Goal: Transaction & Acquisition: Book appointment/travel/reservation

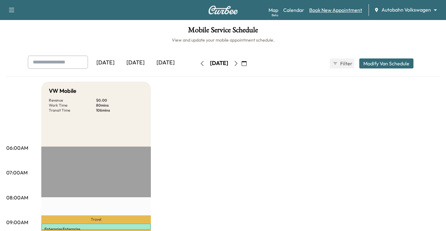
click at [335, 10] on link "Book New Appointment" at bounding box center [335, 10] width 53 height 8
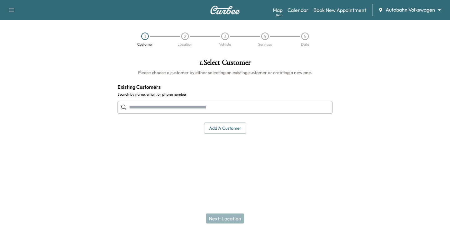
paste input "**********"
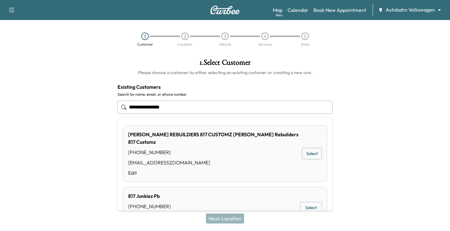
click at [154, 105] on input "**********" at bounding box center [225, 107] width 215 height 13
click at [154, 109] on input "**********" at bounding box center [225, 107] width 215 height 13
click at [153, 109] on input "**********" at bounding box center [225, 107] width 215 height 13
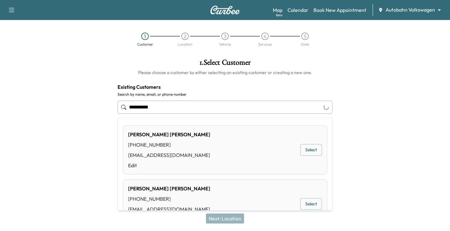
click at [218, 158] on div "[PERSON_NAME] [PHONE_NUMBER] [EMAIL_ADDRESS][DOMAIN_NAME] Edit Select" at bounding box center [225, 149] width 205 height 49
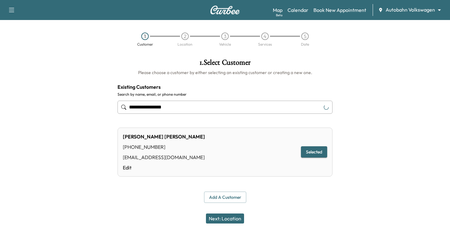
type input "**********"
click at [230, 219] on button "Next: Location" at bounding box center [225, 219] width 38 height 10
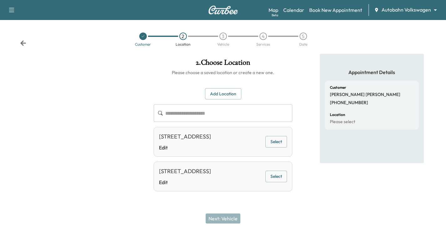
click at [275, 143] on button "Select" at bounding box center [276, 142] width 22 height 12
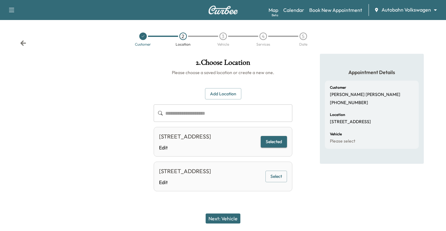
click at [228, 220] on button "Next: Vehicle" at bounding box center [222, 219] width 35 height 10
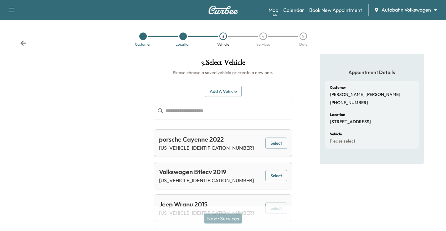
click at [277, 177] on button "Select" at bounding box center [276, 176] width 22 height 12
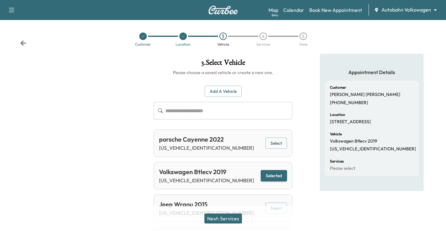
click at [220, 220] on button "Next: Services" at bounding box center [223, 219] width 38 height 10
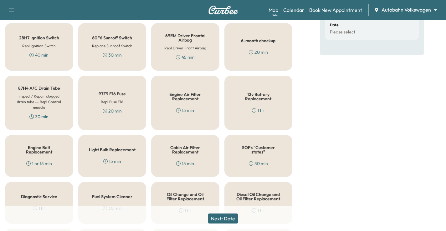
scroll to position [250, 0]
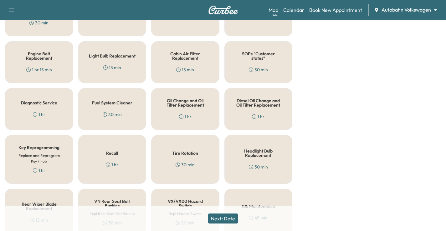
click at [30, 157] on h6 "Replace and Reprogram Key / Fob" at bounding box center [39, 158] width 48 height 11
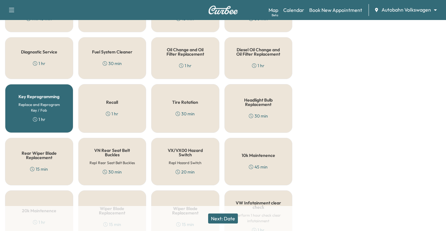
scroll to position [344, 0]
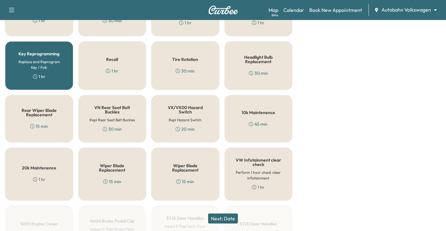
click at [223, 221] on button "Next: Date" at bounding box center [223, 219] width 30 height 10
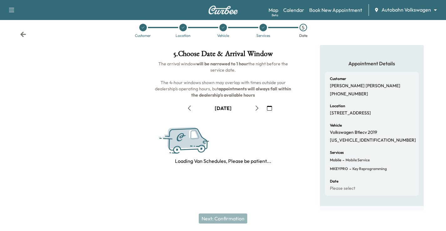
scroll to position [82, 0]
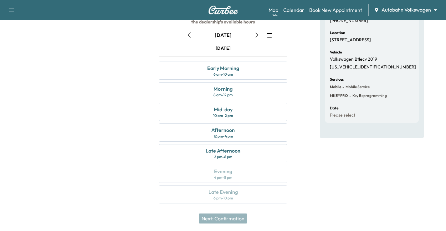
click at [189, 36] on icon "button" at bounding box center [189, 35] width 3 height 5
click at [227, 95] on div "8 am - 12 pm" at bounding box center [222, 95] width 19 height 5
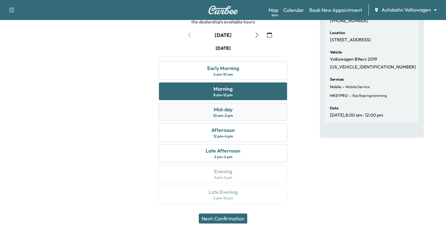
click at [216, 111] on div "Mid-day" at bounding box center [223, 110] width 19 height 8
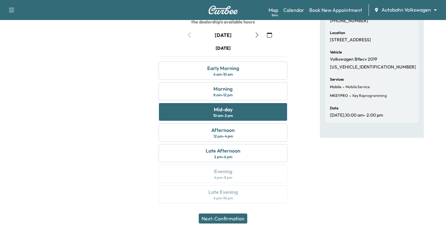
click at [241, 214] on button "Next: Confirmation" at bounding box center [223, 219] width 48 height 10
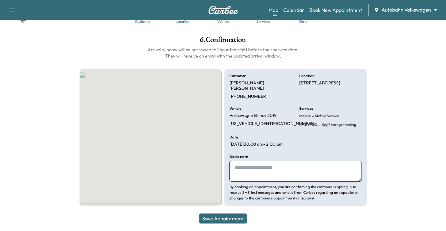
scroll to position [17, 0]
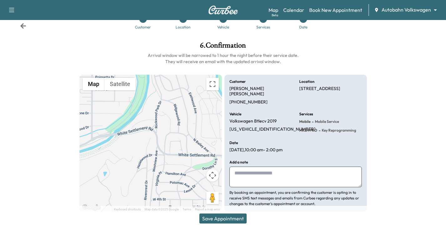
click at [241, 214] on button "Save Appointment" at bounding box center [222, 219] width 47 height 10
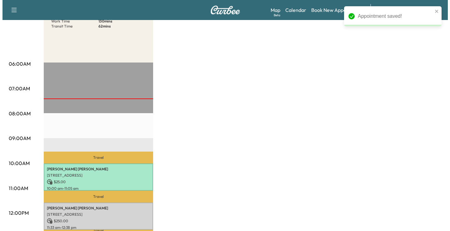
scroll to position [125, 0]
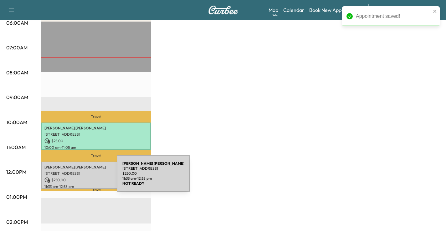
click at [69, 177] on p "$ 250.00" at bounding box center [95, 180] width 103 height 6
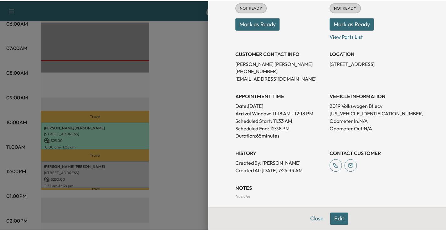
scroll to position [63, 0]
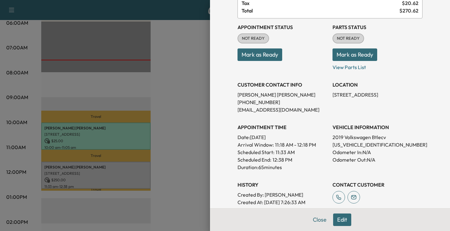
click at [245, 54] on button "Mark as Ready" at bounding box center [260, 54] width 45 height 13
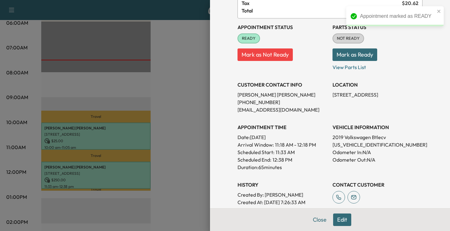
click at [189, 129] on div at bounding box center [225, 115] width 450 height 231
